Goal: Navigation & Orientation: Find specific page/section

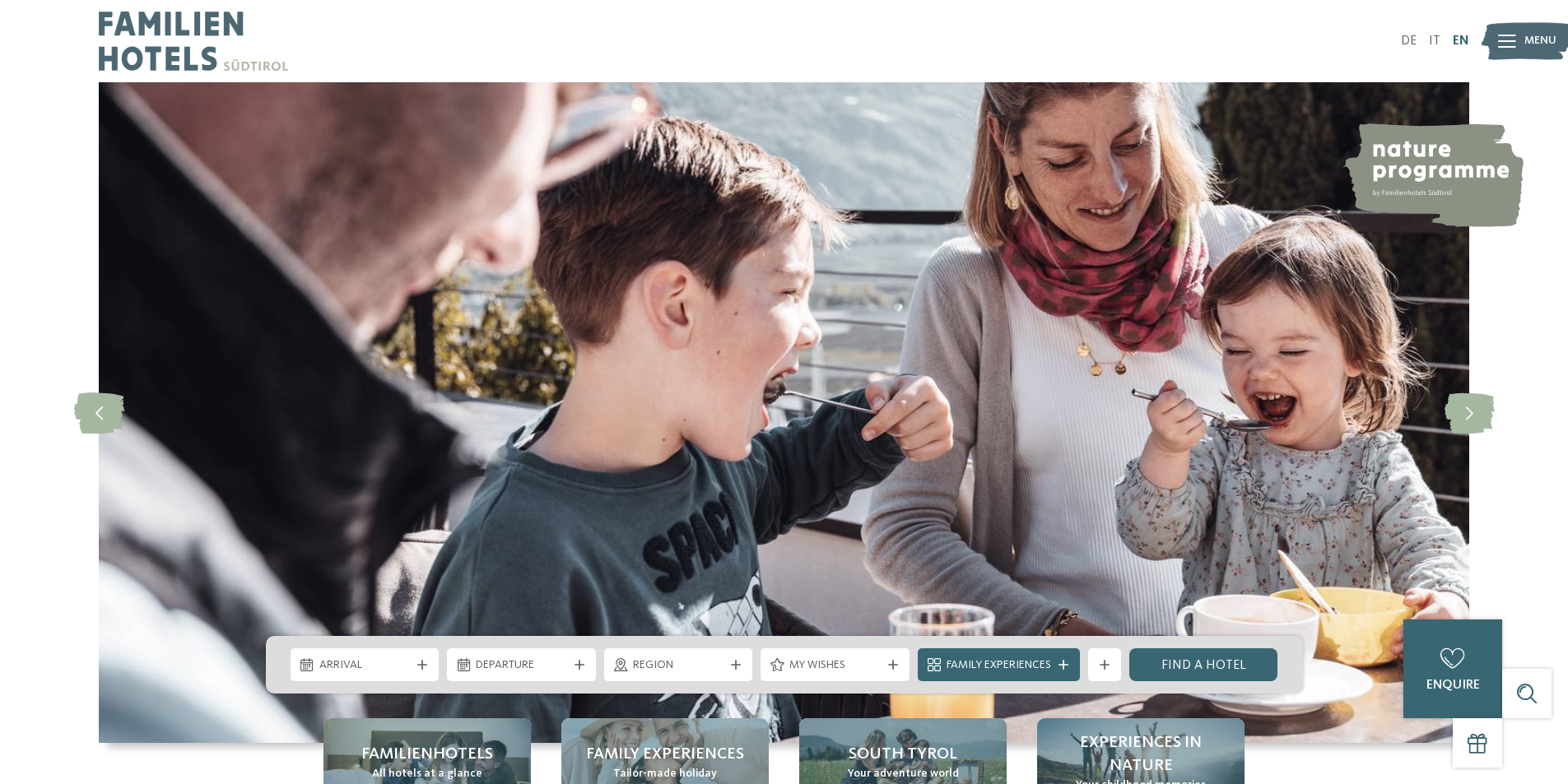
click at [1464, 36] on link "EN" at bounding box center [1461, 41] width 17 height 13
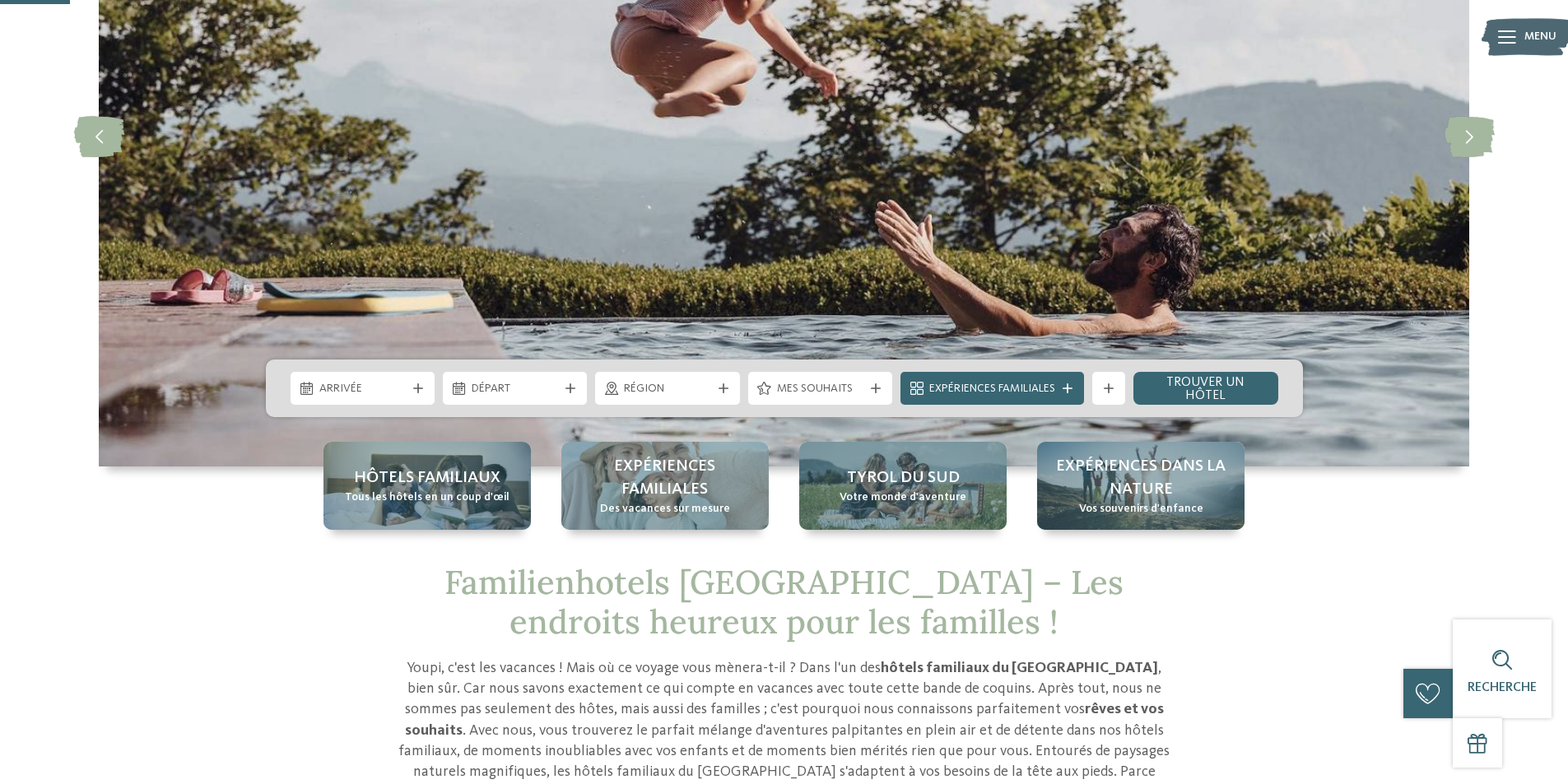
scroll to position [329, 0]
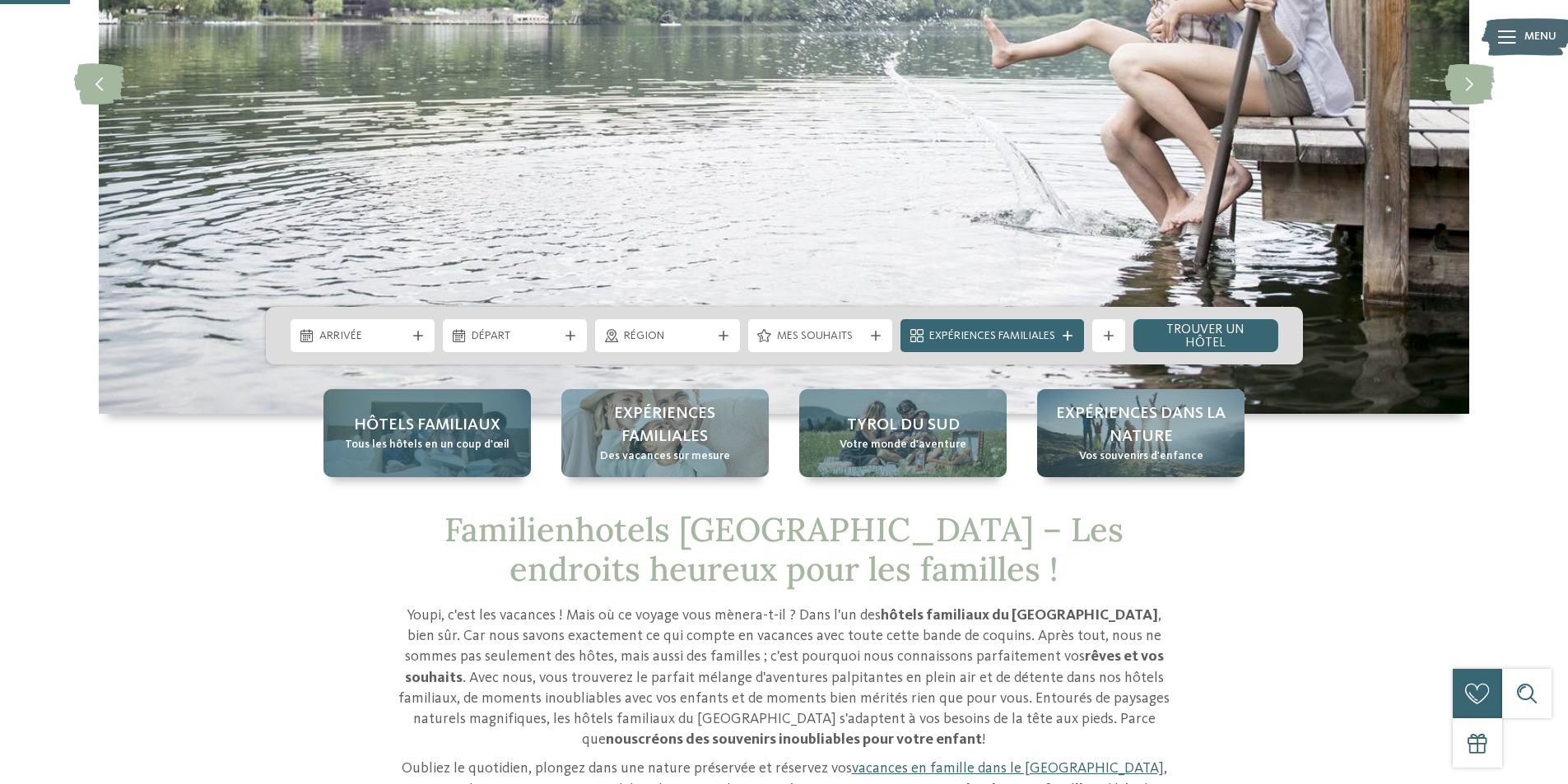
click at [412, 415] on span "Hôtels familiaux" at bounding box center [427, 426] width 146 height 23
